Goal: Task Accomplishment & Management: Manage account settings

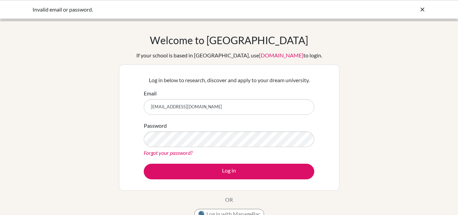
type input "HA59YYK4FGsagarmijar465@gmail.com"
click at [144, 164] on button "Log in" at bounding box center [229, 172] width 171 height 16
drag, startPoint x: 178, startPoint y: 106, endPoint x: 118, endPoint y: 110, distance: 60.5
click at [118, 110] on div "Welcome to [GEOGRAPHIC_DATA] If your school is based in [GEOGRAPHIC_DATA], use …" at bounding box center [229, 145] width 458 height 222
type input "[EMAIL_ADDRESS][DOMAIN_NAME]"
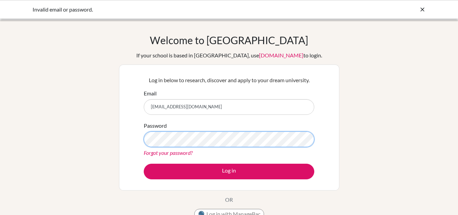
click at [144, 164] on button "Log in" at bounding box center [229, 172] width 171 height 16
